Goal: Task Accomplishment & Management: Manage account settings

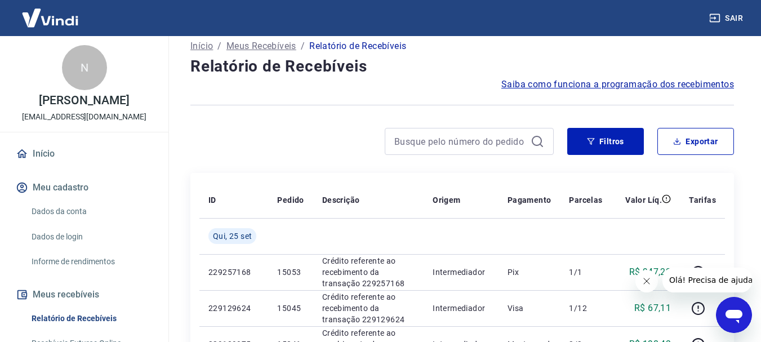
scroll to position [113, 0]
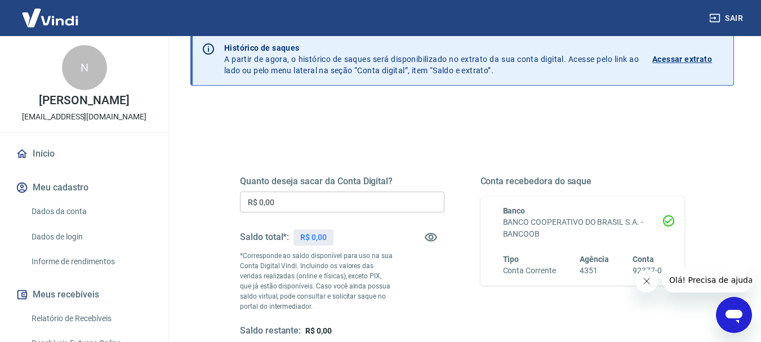
scroll to position [113, 0]
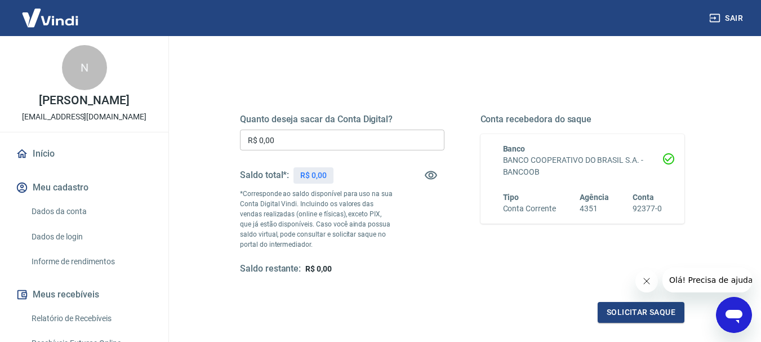
click at [446, 257] on div "Quanto deseja sacar da Conta Digital? R$ 0,00 ​ Saldo total*: R$ 0,00 *Correspo…" at bounding box center [462, 194] width 444 height 161
click at [448, 261] on div "Quanto deseja sacar da Conta Digital? R$ 0,00 ​ Saldo total*: R$ 0,00 *Correspo…" at bounding box center [462, 194] width 444 height 161
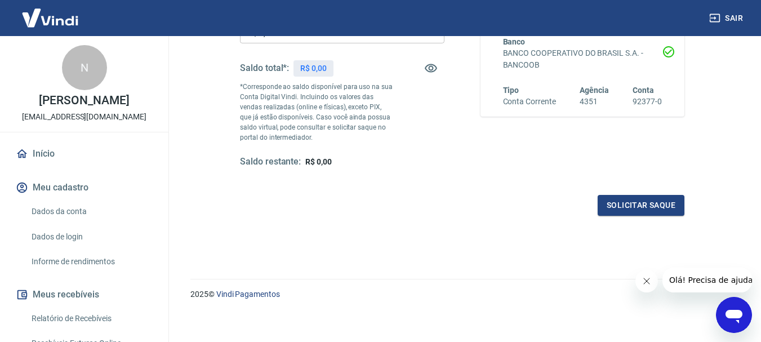
scroll to position [225, 0]
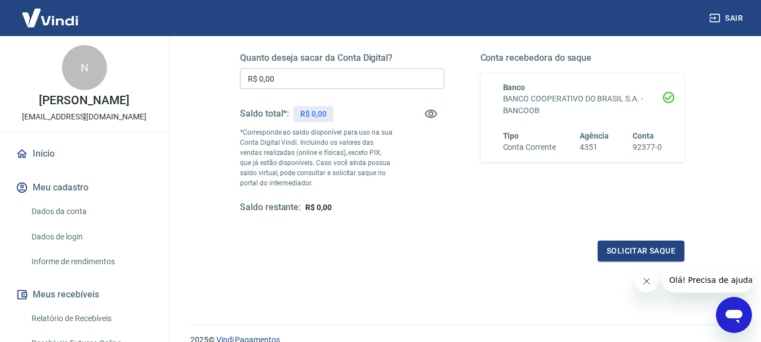
scroll to position [225, 0]
